Goal: Submit feedback/report problem

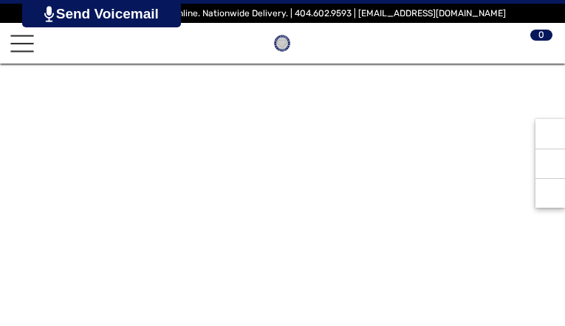
type input "********"
type input "**********"
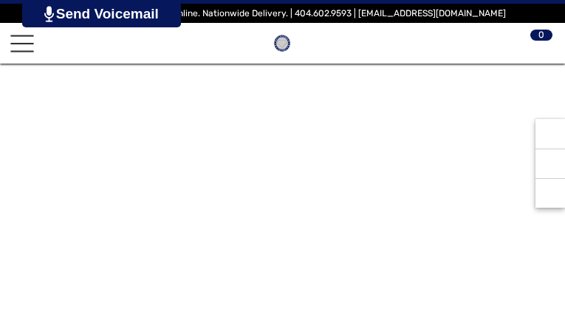
type input "**********"
type input "*********"
